Goal: Information Seeking & Learning: Learn about a topic

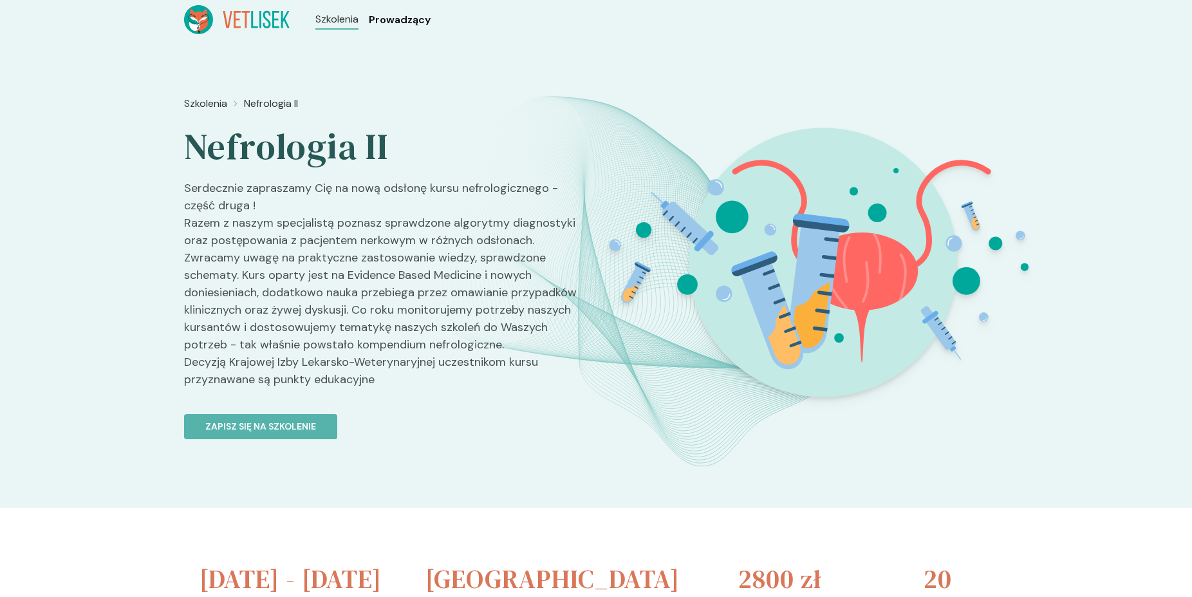
click at [400, 19] on span "Prowadzący" at bounding box center [400, 19] width 62 height 15
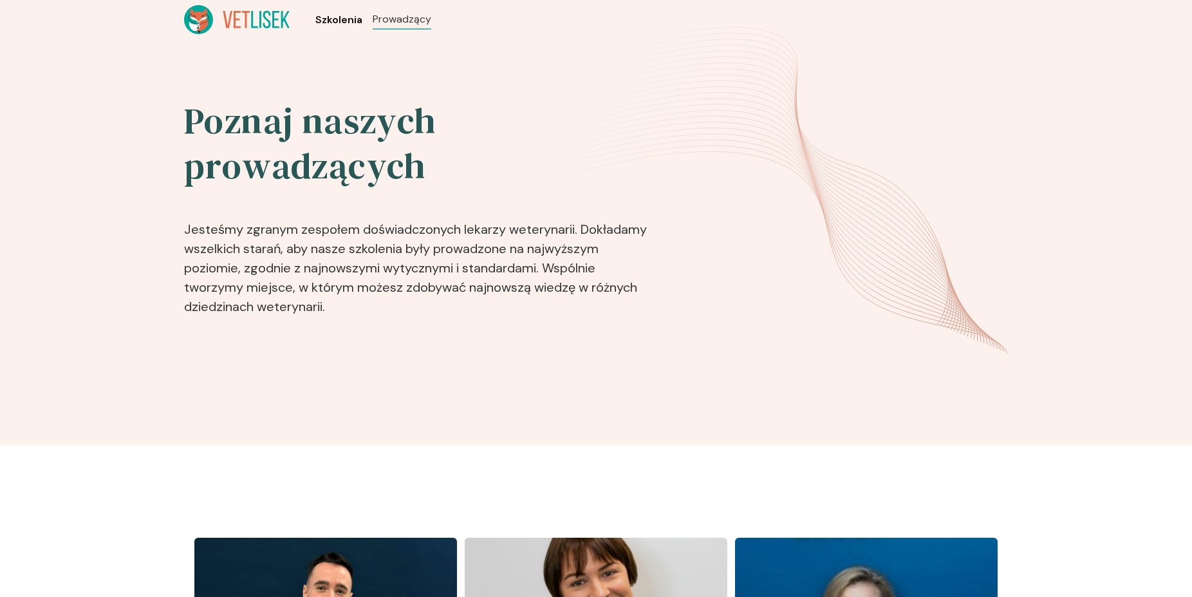
click at [350, 21] on span "Szkolenia" at bounding box center [338, 19] width 47 height 15
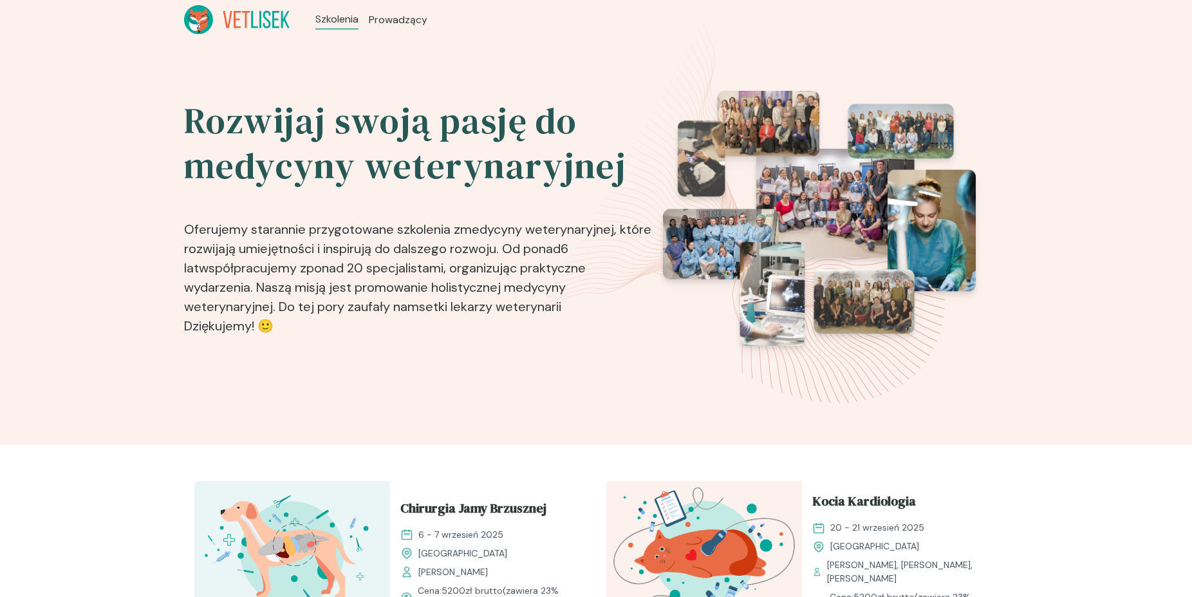
click at [254, 28] on icon at bounding box center [237, 19] width 106 height 29
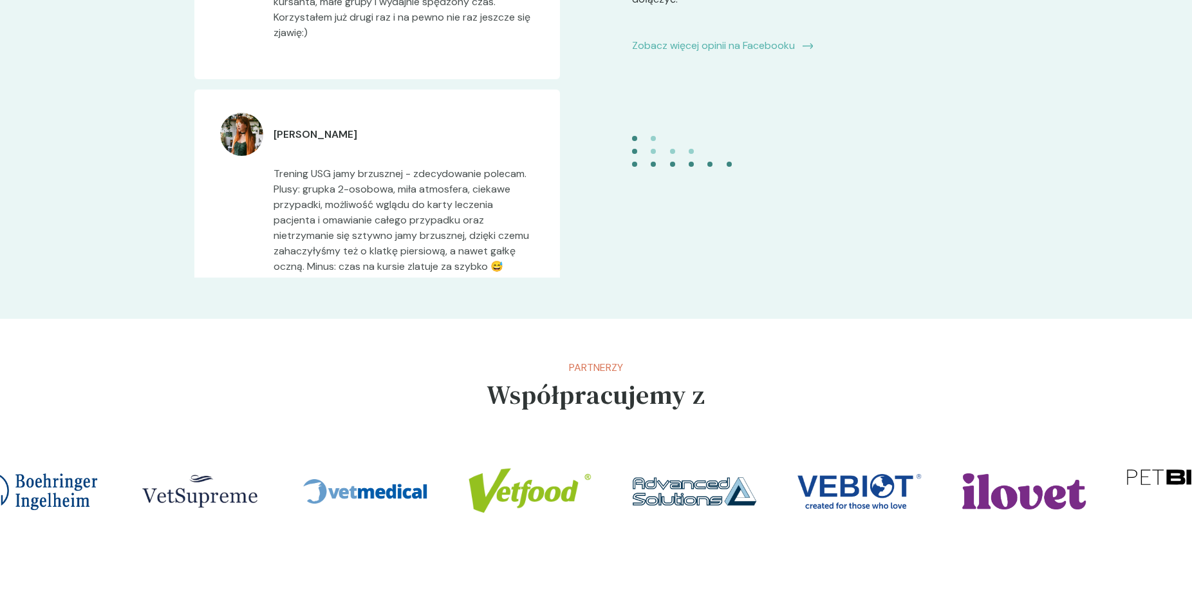
scroll to position [2707, 0]
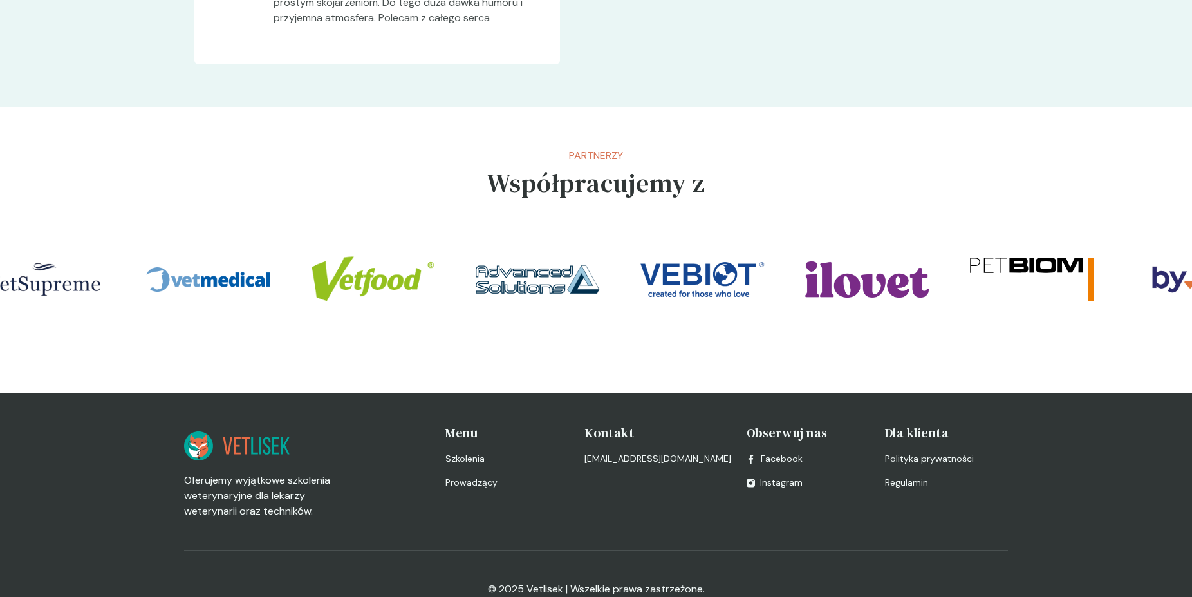
click at [566, 460] on div "Menu Szkolenia Prowadzący" at bounding box center [506, 471] width 123 height 95
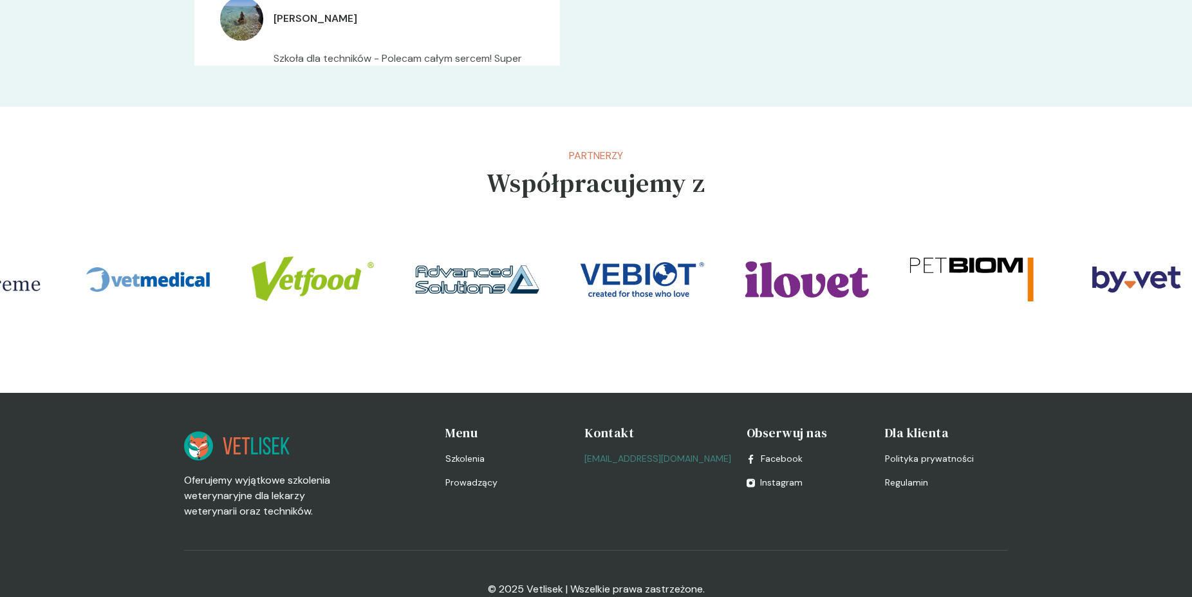
click at [655, 452] on link "[EMAIL_ADDRESS][DOMAIN_NAME]" at bounding box center [657, 459] width 147 height 14
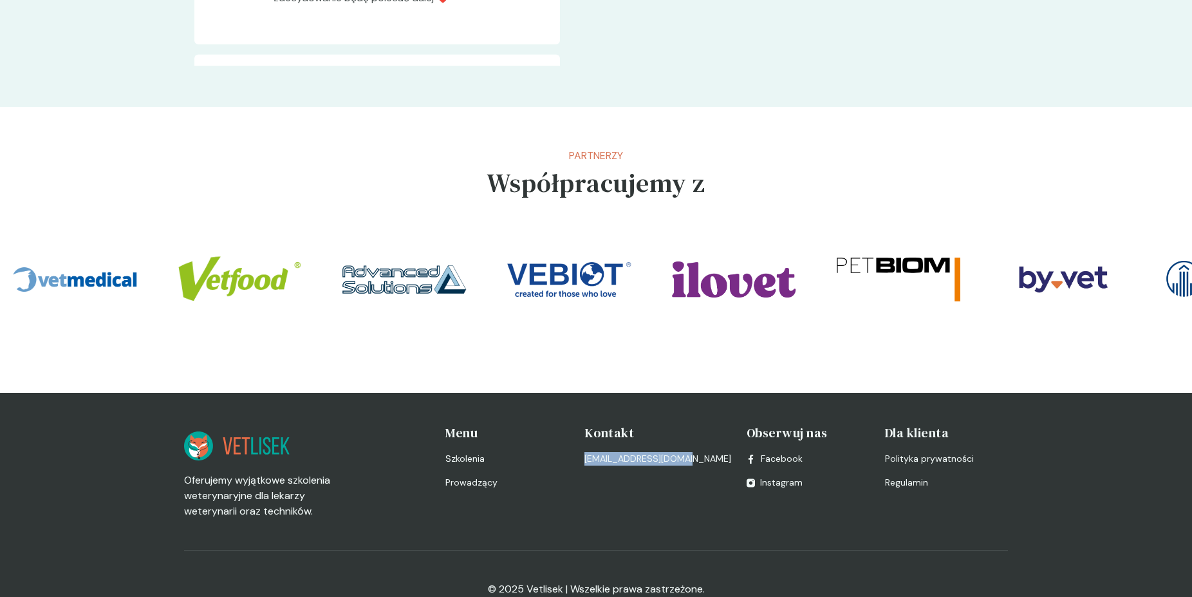
drag, startPoint x: 695, startPoint y: 431, endPoint x: 597, endPoint y: 436, distance: 98.6
click at [597, 436] on div "Kontakt [EMAIL_ADDRESS][DOMAIN_NAME]" at bounding box center [657, 471] width 147 height 95
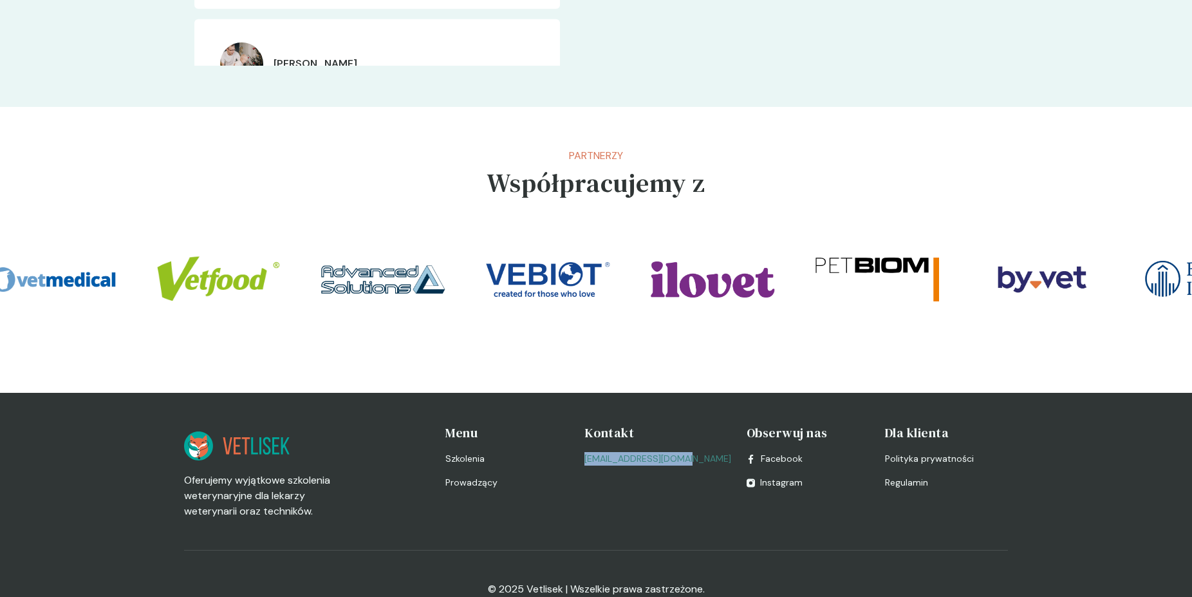
copy link "[EMAIL_ADDRESS][DOMAIN_NAME]"
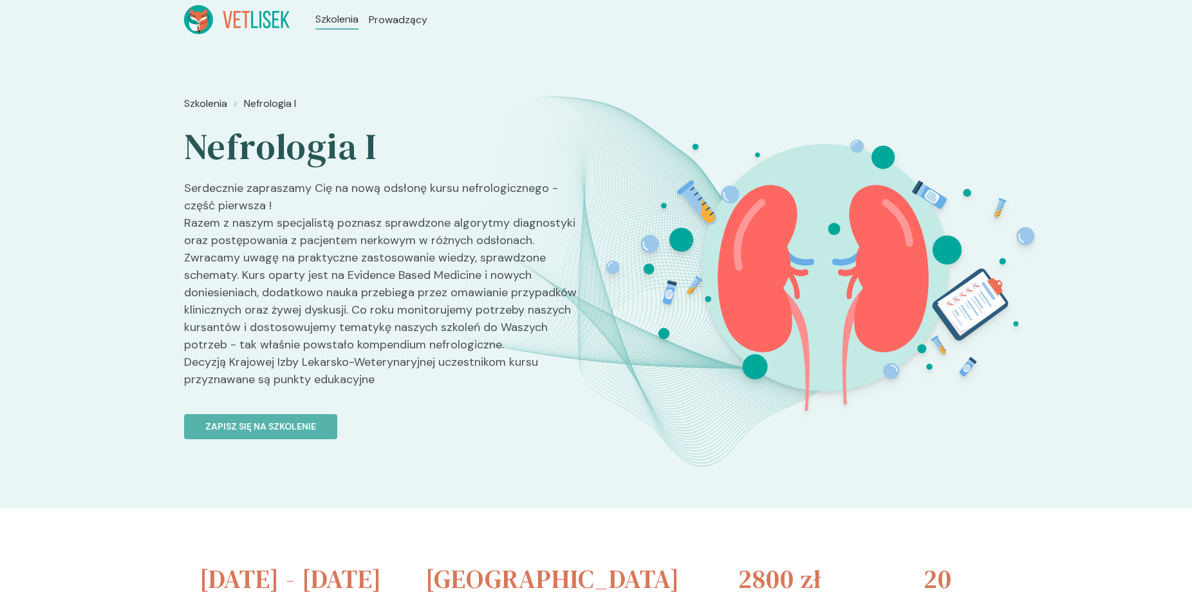
scroll to position [131, 0]
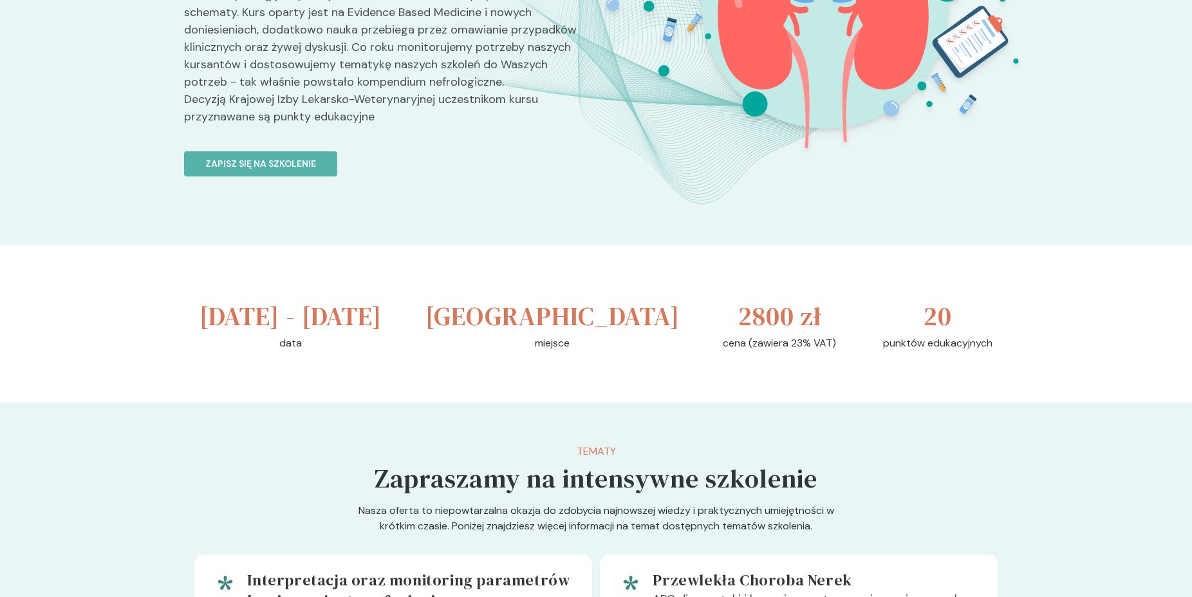
scroll to position [0, 0]
